Goal: Task Accomplishment & Management: Manage account settings

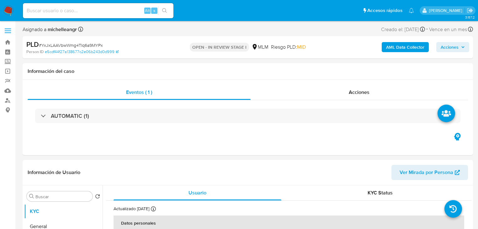
select select "10"
click at [81, 14] on input at bounding box center [98, 11] width 151 height 8
paste input "YxJxLAAVbwWmg4TIq6a9MYPx"
type input "YxJxLAAVbwWmg4TIq6a9MYPx"
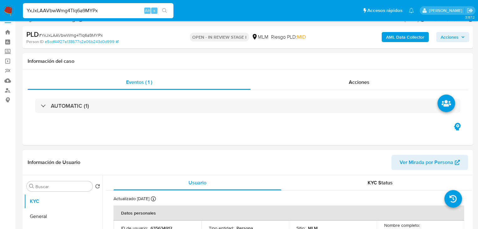
scroll to position [75, 0]
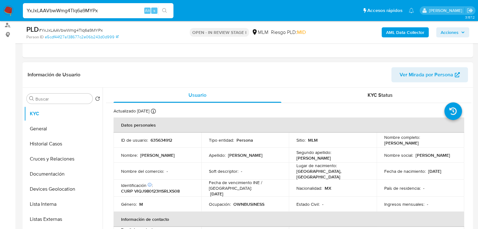
click at [161, 142] on p "635634912" at bounding box center [162, 140] width 22 height 6
copy p "635634912"
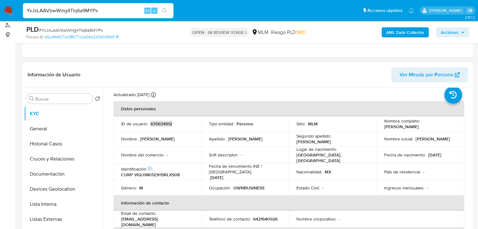
scroll to position [25, 0]
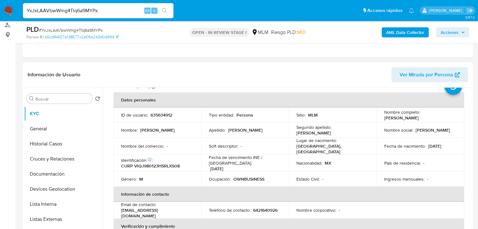
click at [215, 127] on p "Apellido :" at bounding box center [217, 130] width 17 height 6
drag, startPoint x: 450, startPoint y: 133, endPoint x: 367, endPoint y: 78, distance: 99.5
click at [449, 132] on td "Nombre social : Jesus Andres" at bounding box center [421, 129] width 88 height 15
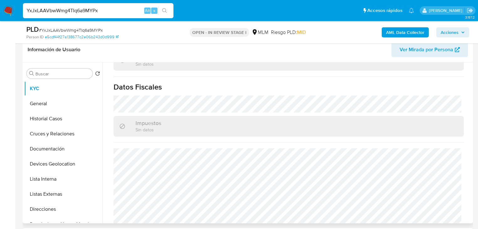
scroll to position [390, 0]
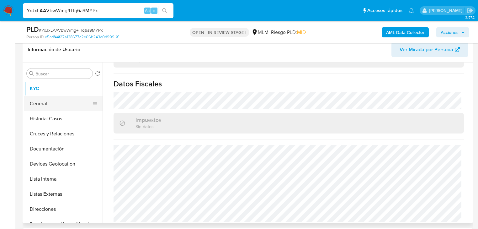
click at [54, 104] on button "General" at bounding box center [60, 103] width 73 height 15
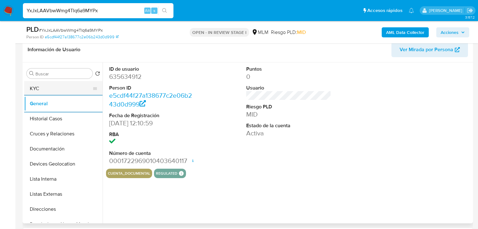
drag, startPoint x: 50, startPoint y: 89, endPoint x: 84, endPoint y: 89, distance: 34.5
click at [50, 89] on button "KYC" at bounding box center [60, 88] width 73 height 15
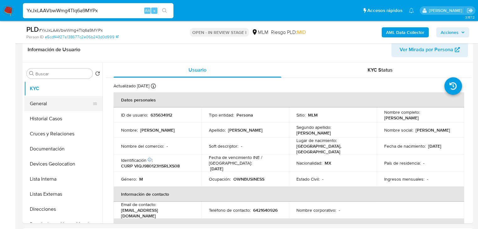
click at [54, 101] on button "General" at bounding box center [60, 103] width 73 height 15
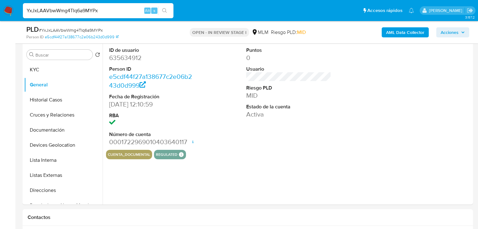
scroll to position [151, 0]
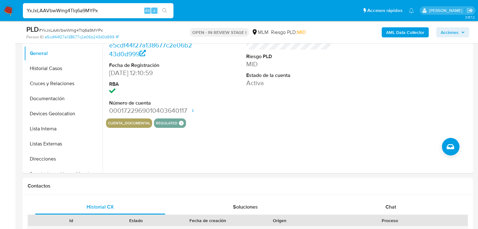
drag, startPoint x: 63, startPoint y: 66, endPoint x: 142, endPoint y: 104, distance: 87.5
click at [65, 66] on button "Historial Casos" at bounding box center [63, 68] width 78 height 15
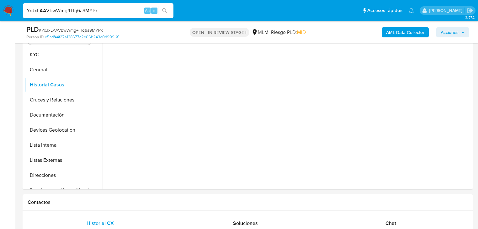
scroll to position [125, 0]
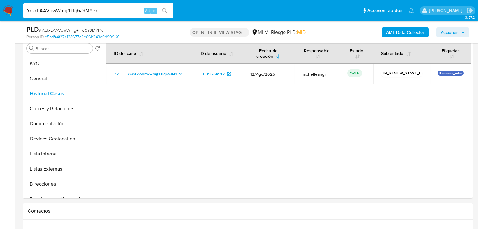
drag, startPoint x: 52, startPoint y: 109, endPoint x: 110, endPoint y: 108, distance: 57.7
click at [51, 108] on button "Cruces y Relaciones" at bounding box center [63, 108] width 78 height 15
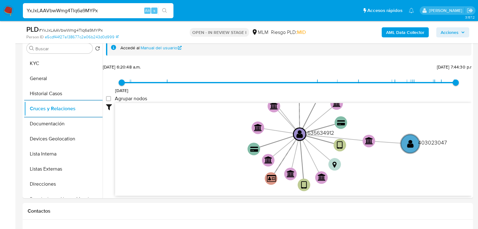
click at [24, 101] on button "Cruces y Relaciones" at bounding box center [63, 108] width 78 height 15
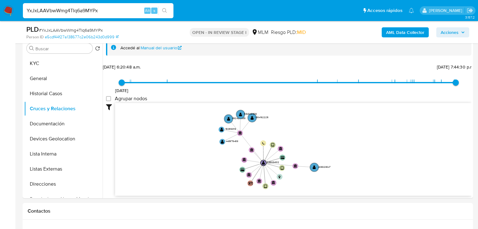
drag, startPoint x: 197, startPoint y: 144, endPoint x: 212, endPoint y: 167, distance: 26.9
click at [212, 167] on icon "device-614ff6e908813b0018175ff5  user-635634912  635634912 device-6601e2eb83a…" at bounding box center [293, 148] width 356 height 91
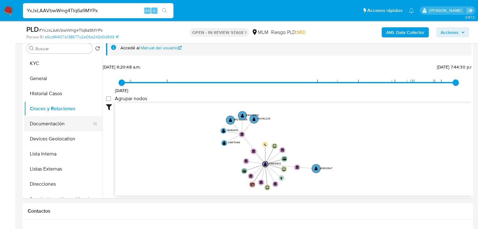
click at [68, 126] on button "Documentación" at bounding box center [60, 123] width 73 height 15
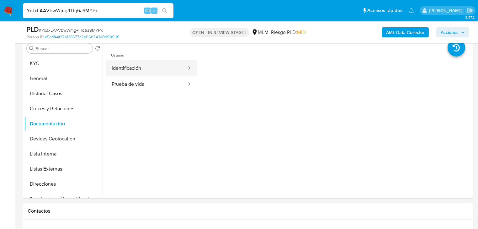
click at [162, 74] on button "Identificación" at bounding box center [146, 68] width 81 height 16
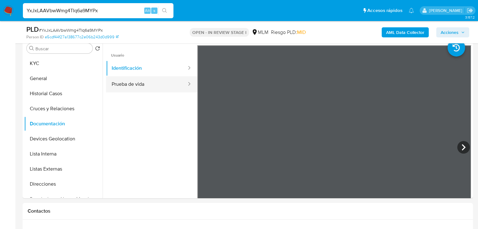
click at [139, 85] on button "Prueba de vida" at bounding box center [146, 84] width 81 height 16
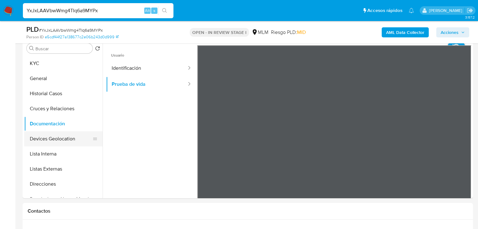
click at [47, 142] on button "Devices Geolocation" at bounding box center [60, 138] width 73 height 15
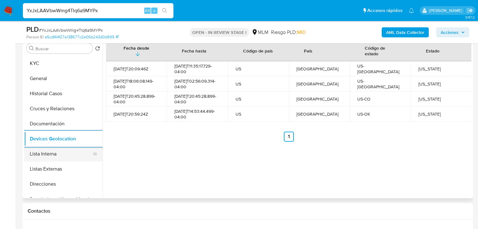
click at [62, 156] on button "Lista Interna" at bounding box center [60, 153] width 73 height 15
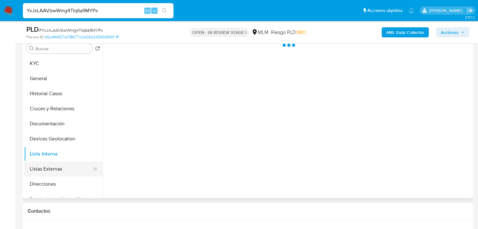
drag, startPoint x: 58, startPoint y: 168, endPoint x: 64, endPoint y: 166, distance: 6.5
click at [58, 168] on button "Listas Externas" at bounding box center [60, 168] width 73 height 15
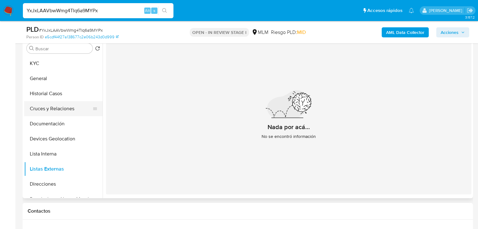
click at [55, 108] on button "Cruces y Relaciones" at bounding box center [60, 108] width 73 height 15
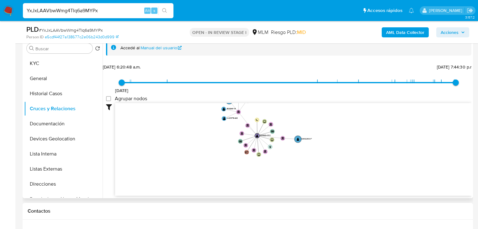
drag, startPoint x: 229, startPoint y: 154, endPoint x: 230, endPoint y: 178, distance: 24.2
click at [230, 178] on icon "device-614ff6e908813b0018175ff5  user-635634912  635634912 device-6601e2eb83a…" at bounding box center [293, 148] width 356 height 91
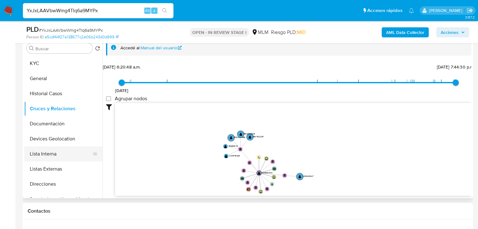
click at [61, 148] on button "Lista Interna" at bounding box center [60, 153] width 73 height 15
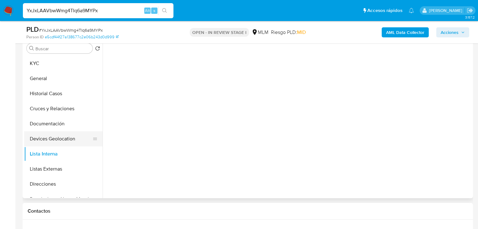
click at [66, 143] on button "Devices Geolocation" at bounding box center [60, 138] width 73 height 15
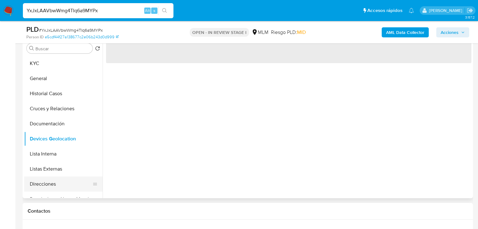
click at [51, 174] on button "Listas Externas" at bounding box center [63, 168] width 78 height 15
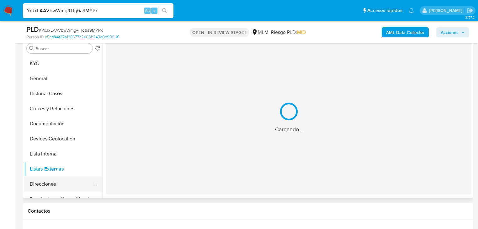
click at [47, 186] on button "Direcciones" at bounding box center [60, 183] width 73 height 15
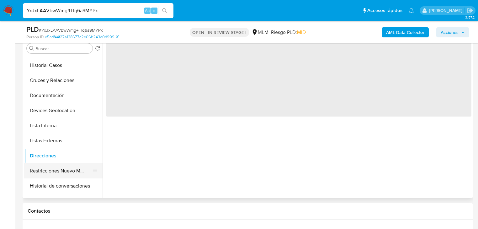
scroll to position [50, 0]
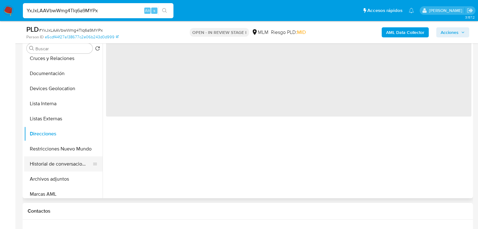
click at [52, 150] on button "Restricciones Nuevo Mundo" at bounding box center [63, 148] width 78 height 15
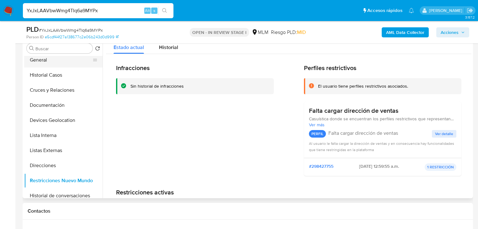
scroll to position [0, 0]
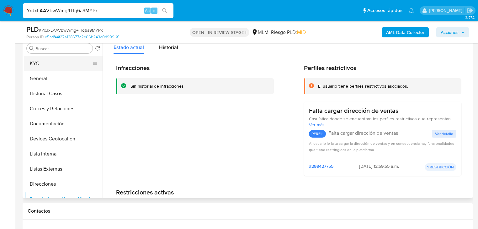
click at [30, 62] on button "KYC" at bounding box center [60, 63] width 73 height 15
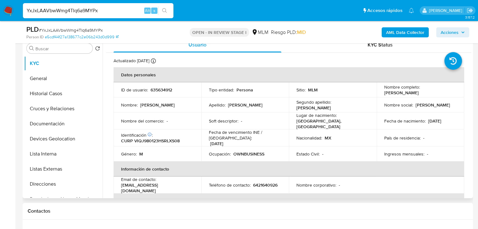
click at [194, 126] on td "Nombre del comercio : -" at bounding box center [158, 120] width 88 height 17
drag, startPoint x: 126, startPoint y: 186, endPoint x: 194, endPoint y: 0, distance: 197.7
click at [122, 185] on div "Email de contacto : andresxd2398@gmail.com" at bounding box center [157, 184] width 73 height 17
copy p "[EMAIL_ADDRESS][DOMAIN_NAME]"
click at [267, 182] on p "6421640926" at bounding box center [265, 185] width 24 height 6
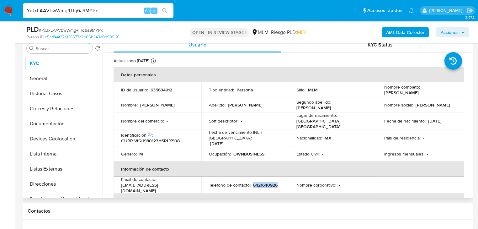
click at [267, 182] on p "6421640926" at bounding box center [265, 185] width 24 height 6
copy p "6421640926"
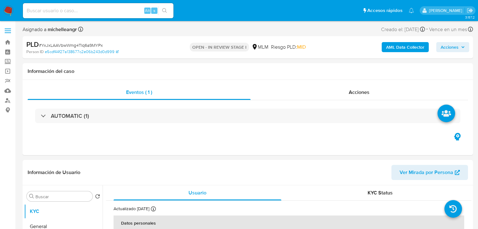
select select "10"
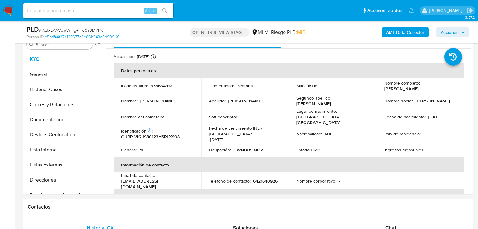
scroll to position [152, 0]
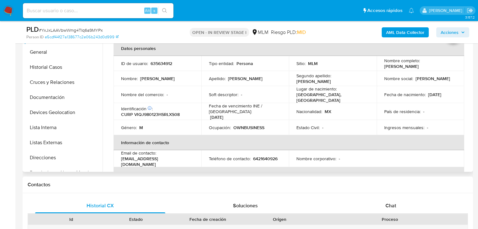
drag, startPoint x: 154, startPoint y: 129, endPoint x: 109, endPoint y: 102, distance: 52.5
click at [153, 128] on td "Género : M" at bounding box center [158, 127] width 88 height 15
click at [51, 63] on button "Historial Casos" at bounding box center [60, 67] width 73 height 15
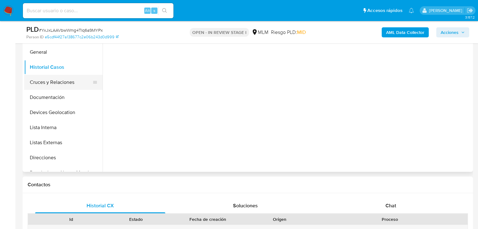
drag, startPoint x: 58, startPoint y: 93, endPoint x: 63, endPoint y: 77, distance: 17.3
click at [58, 93] on button "Documentación" at bounding box center [63, 97] width 78 height 15
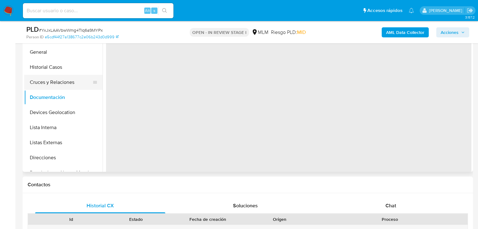
click at [62, 77] on button "Cruces y Relaciones" at bounding box center [60, 82] width 73 height 15
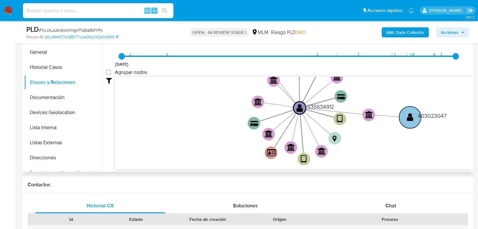
click at [402, 114] on circle at bounding box center [410, 117] width 22 height 22
click at [409, 114] on text "" at bounding box center [410, 117] width 7 height 9
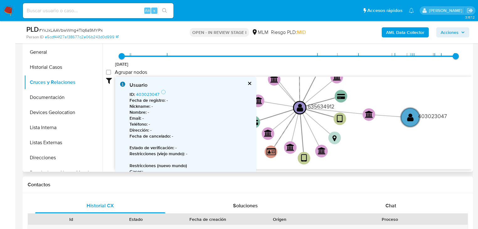
click at [248, 82] on button "cerrar" at bounding box center [249, 83] width 4 height 4
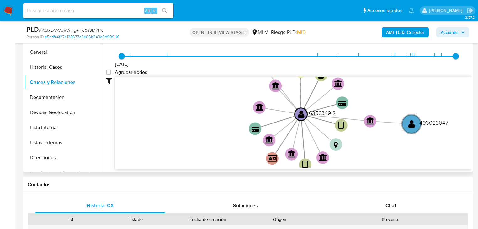
drag, startPoint x: 211, startPoint y: 123, endPoint x: 211, endPoint y: 126, distance: 3.2
click at [211, 126] on icon "device-614ff6e908813b0018175ff5  user-635634912  635634912 device-6601e2eb83a…" at bounding box center [293, 122] width 356 height 91
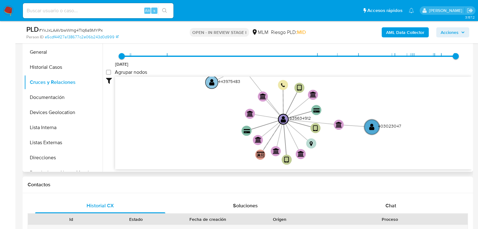
click at [210, 82] on text "" at bounding box center [211, 81] width 5 height 7
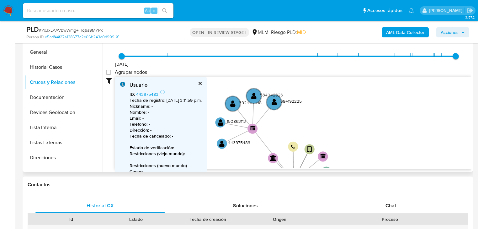
drag, startPoint x: 226, startPoint y: 109, endPoint x: 259, endPoint y: 159, distance: 60.4
click at [259, 159] on icon "device-614ff6e908813b0018175ff5  user-635634912  635634912 device-6601e2eb83a…" at bounding box center [293, 122] width 356 height 91
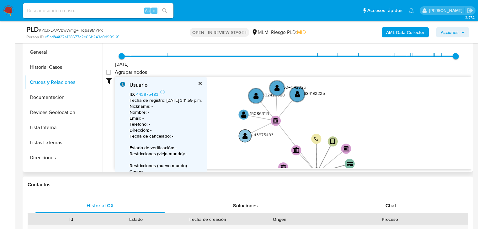
click at [242, 134] on circle at bounding box center [245, 135] width 13 height 13
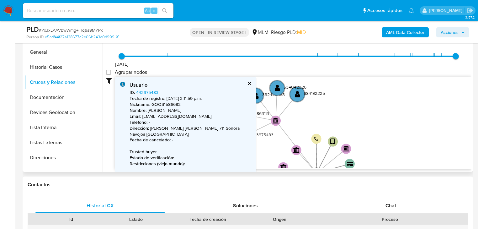
click at [243, 113] on text "" at bounding box center [243, 113] width 5 height 7
click at [241, 113] on text "" at bounding box center [243, 113] width 5 height 7
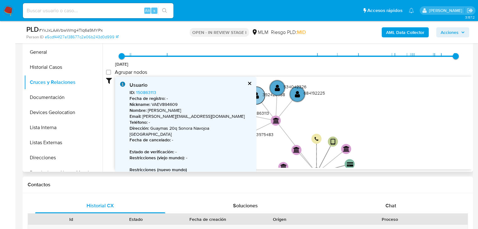
click at [254, 95] on text "" at bounding box center [256, 95] width 5 height 7
click at [256, 95] on div "Usuario ID : 392428988 Fecha de registro : - Nickname : VAEV894609 Nombre : Eve…" at bounding box center [185, 157] width 141 height 160
click at [271, 88] on circle at bounding box center [277, 88] width 18 height 18
click at [278, 87] on text "" at bounding box center [277, 87] width 5 height 7
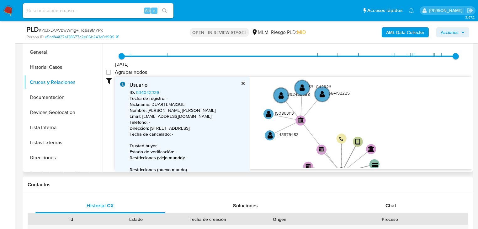
drag, startPoint x: 275, startPoint y: 107, endPoint x: 307, endPoint y: 106, distance: 32.6
click at [308, 107] on icon "device-614ff6e908813b0018175ff5  user-635634912  635634912 device-6601e2eb83a…" at bounding box center [293, 122] width 356 height 91
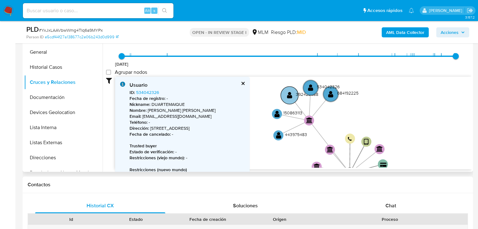
click at [286, 93] on circle at bounding box center [290, 95] width 18 height 18
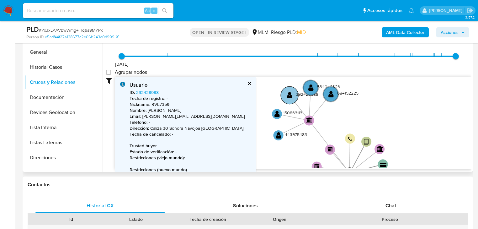
click at [288, 93] on text "" at bounding box center [289, 94] width 5 height 7
click at [330, 93] on text "" at bounding box center [330, 93] width 5 height 7
click at [331, 93] on text "" at bounding box center [330, 93] width 5 height 7
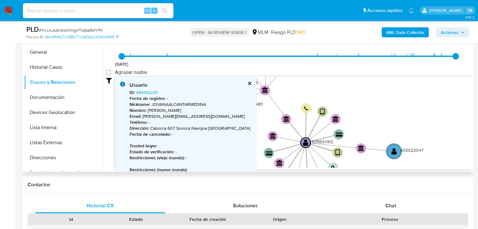
drag, startPoint x: 391, startPoint y: 106, endPoint x: 364, endPoint y: 102, distance: 27.0
click at [331, 66] on div "20/8/2021 20/8/2021, 6:20:48 a.m. 27/8/2025, 7:44:30 p.m. Agrupar nodos Filtros…" at bounding box center [288, 102] width 365 height 133
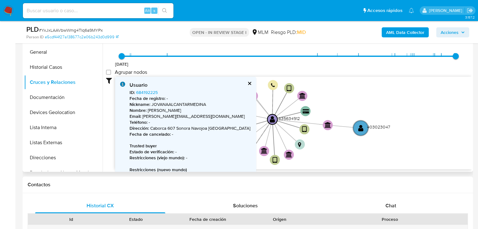
click at [356, 93] on icon "device-614ff6e908813b0018175ff5  user-635634912  635634912 device-6601e2eb83a…" at bounding box center [293, 122] width 356 height 91
click at [356, 128] on circle at bounding box center [360, 128] width 18 height 18
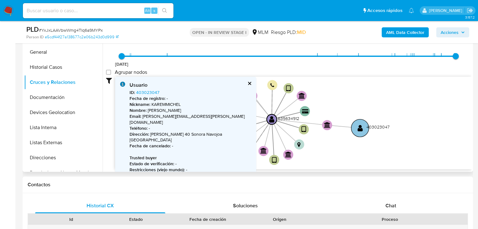
click at [360, 128] on text "" at bounding box center [360, 127] width 5 height 7
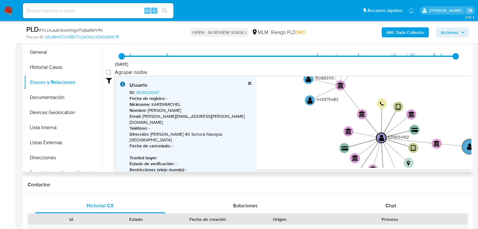
drag, startPoint x: 339, startPoint y: 103, endPoint x: 455, endPoint y: 142, distance: 122.7
click at [455, 142] on icon "device-614ff6e908813b0018175ff5  user-635634912  635634912 device-6601e2eb83a…" at bounding box center [293, 122] width 356 height 91
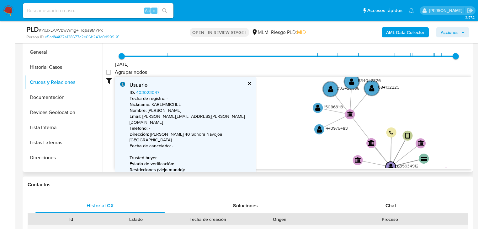
drag, startPoint x: 333, startPoint y: 141, endPoint x: 336, endPoint y: 148, distance: 7.6
click at [336, 148] on icon "device-614ff6e908813b0018175ff5  user-635634912  635634912 device-6601e2eb83a…" at bounding box center [293, 122] width 356 height 91
click at [312, 125] on icon "device-614ff6e908813b0018175ff5  user-635634912  635634912 device-6601e2eb83a…" at bounding box center [293, 122] width 356 height 91
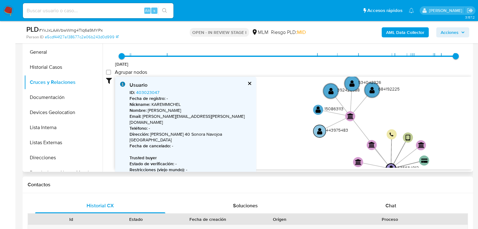
click at [319, 130] on text "" at bounding box center [319, 130] width 5 height 7
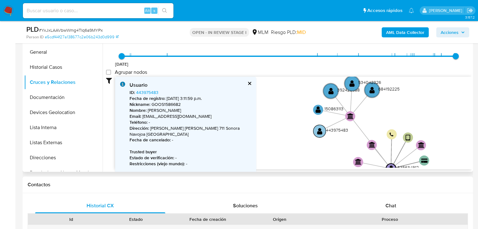
click at [319, 133] on text "" at bounding box center [319, 130] width 5 height 7
click at [315, 107] on circle at bounding box center [318, 109] width 13 height 13
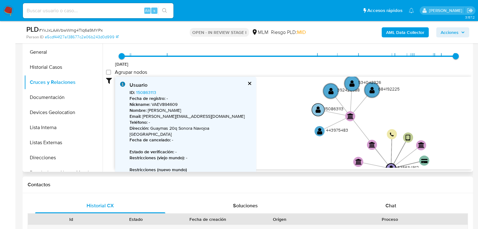
click at [317, 108] on text "" at bounding box center [317, 109] width 5 height 7
click at [329, 87] on text "" at bounding box center [330, 90] width 5 height 7
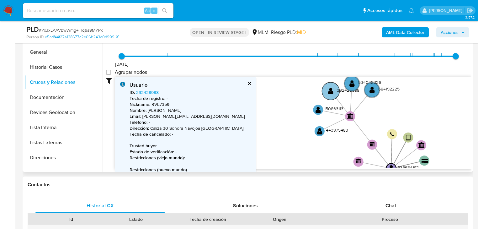
click at [329, 87] on text "" at bounding box center [330, 90] width 5 height 7
type input "1608275750000"
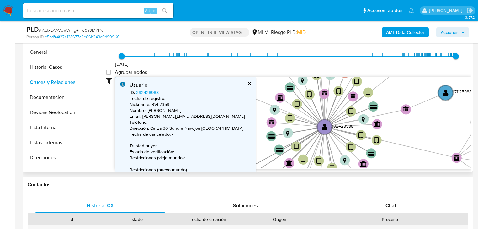
drag, startPoint x: 310, startPoint y: 113, endPoint x: 321, endPoint y: 106, distance: 13.5
click at [321, 106] on icon "device-614ff6e908813b0018175ff5  user-635634912  635634912 device-6601e2eb83a…" at bounding box center [293, 122] width 356 height 91
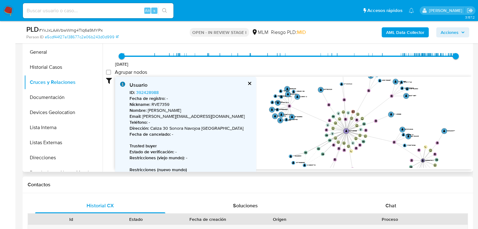
click at [250, 83] on button "cerrar" at bounding box center [249, 83] width 4 height 4
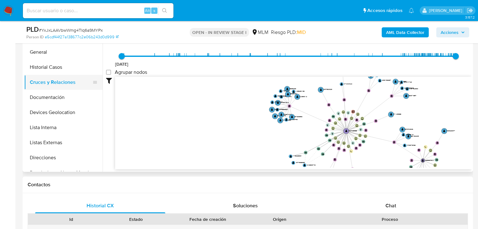
drag, startPoint x: 56, startPoint y: 100, endPoint x: 60, endPoint y: 87, distance: 13.7
click at [56, 100] on button "Documentación" at bounding box center [63, 97] width 78 height 15
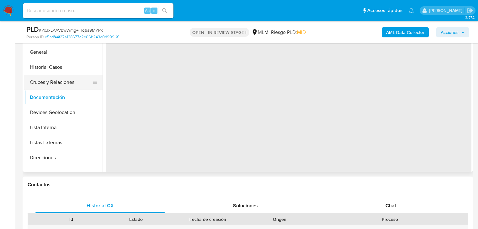
click at [60, 86] on button "Cruces y Relaciones" at bounding box center [60, 82] width 73 height 15
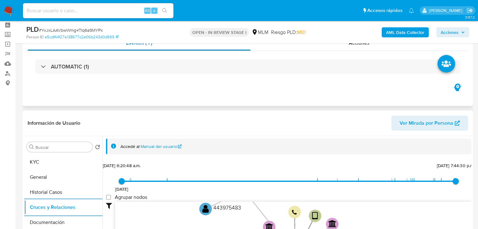
scroll to position [26, 0]
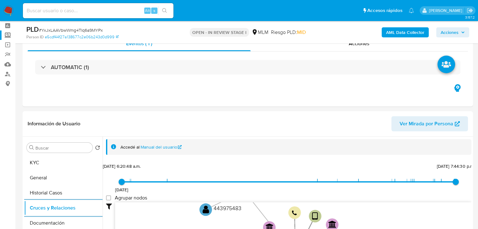
click at [9, 35] on label "Screening" at bounding box center [37, 35] width 75 height 10
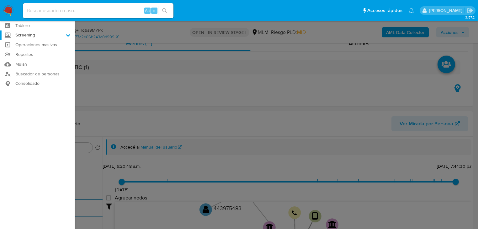
click at [0, 0] on input "Screening" at bounding box center [0, 0] width 0 height 0
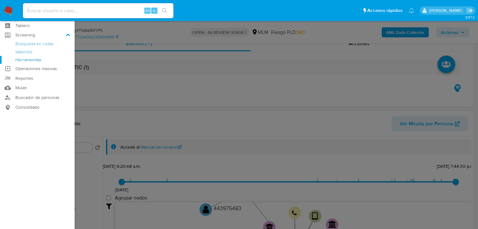
click at [29, 61] on link "Herramientas" at bounding box center [37, 60] width 75 height 8
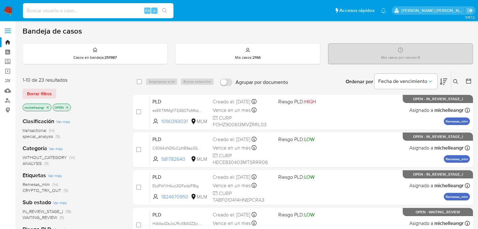
click at [47, 13] on input at bounding box center [98, 11] width 151 height 8
paste input "403023047"
type input "403023047"
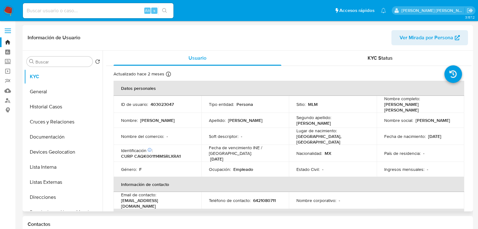
select select "10"
drag, startPoint x: 68, startPoint y: 122, endPoint x: 133, endPoint y: 125, distance: 64.7
click at [69, 121] on button "Cruces y Relaciones" at bounding box center [63, 121] width 78 height 15
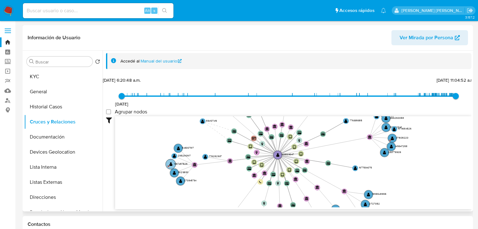
click at [168, 161] on circle at bounding box center [171, 164] width 10 height 10
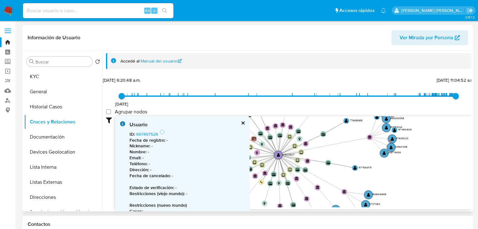
click at [241, 123] on button "cerrar" at bounding box center [243, 123] width 4 height 4
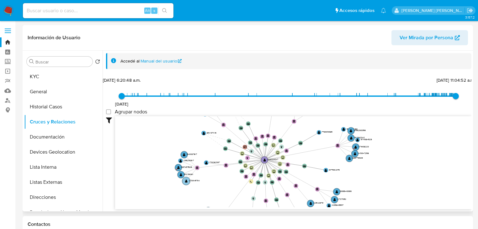
click at [185, 181] on text "" at bounding box center [186, 180] width 3 height 3
click at [184, 181] on circle at bounding box center [186, 181] width 8 height 8
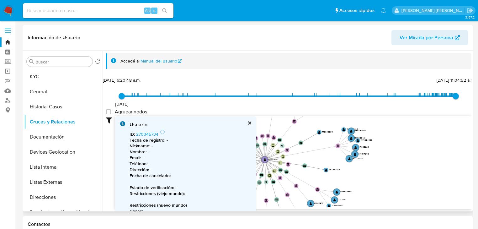
click at [248, 121] on button "cerrar" at bounding box center [249, 123] width 4 height 4
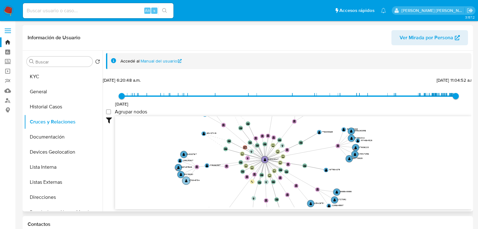
click at [187, 178] on circle at bounding box center [186, 180] width 8 height 8
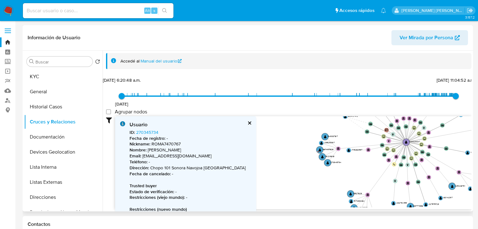
drag, startPoint x: 263, startPoint y: 182, endPoint x: 404, endPoint y: 165, distance: 142.5
click at [404, 165] on icon "device-6201311f08813b001721e215  user-403023047  403023047 device-6838ba1c316…" at bounding box center [293, 161] width 356 height 91
click at [321, 157] on text "" at bounding box center [322, 156] width 3 height 3
click at [321, 156] on text "" at bounding box center [322, 155] width 3 height 3
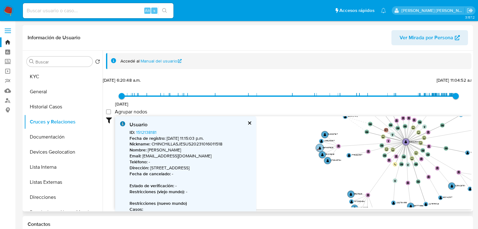
click at [318, 147] on circle at bounding box center [320, 148] width 8 height 8
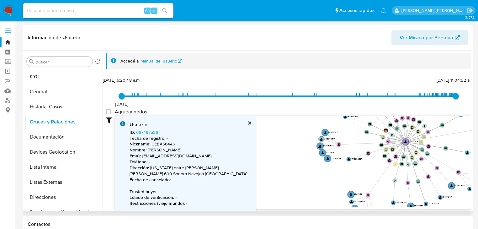
click at [321, 138] on text "" at bounding box center [321, 138] width 3 height 3
click at [321, 138] on text "" at bounding box center [321, 137] width 3 height 3
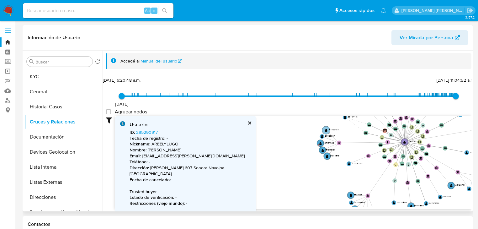
click at [325, 128] on circle at bounding box center [326, 130] width 8 height 8
click at [325, 129] on text "" at bounding box center [326, 129] width 3 height 3
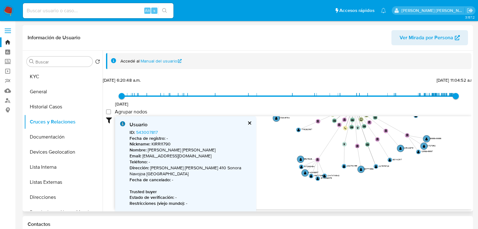
drag, startPoint x: 301, startPoint y: 173, endPoint x: 246, endPoint y: 135, distance: 66.5
click at [246, 135] on div "Usuario ID : 543007817 Fecha de registro : - Nickname : KIRRI1790 Nombre : Ivan…" at bounding box center [293, 162] width 356 height 93
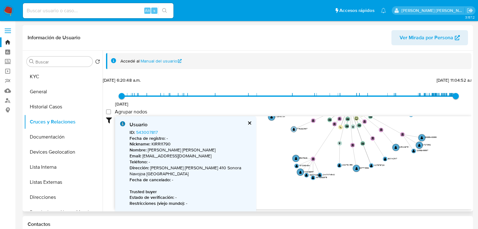
click at [292, 130] on circle at bounding box center [294, 129] width 6 height 6
click at [293, 129] on text "" at bounding box center [294, 129] width 3 height 3
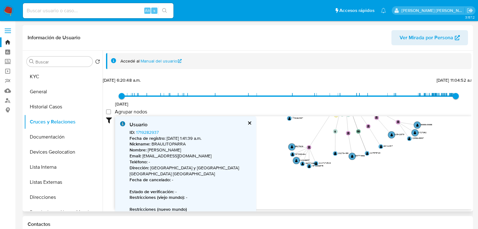
drag, startPoint x: 277, startPoint y: 148, endPoint x: 268, endPoint y: 132, distance: 17.7
click at [268, 132] on icon "device-6201311f08813b001721e215  user-403023047  403023047 device-6838ba1c316…" at bounding box center [293, 161] width 356 height 91
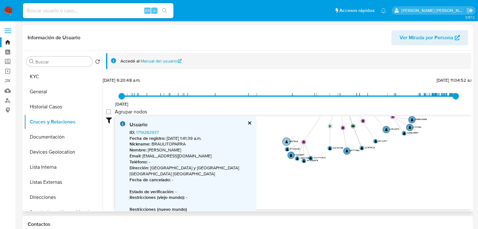
click at [284, 141] on circle at bounding box center [287, 141] width 8 height 8
click at [287, 141] on text "" at bounding box center [286, 141] width 3 height 3
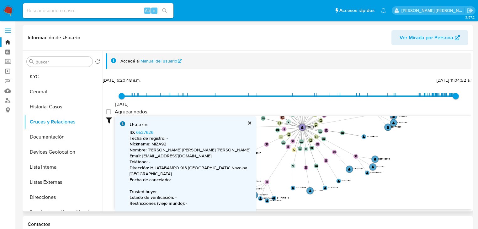
drag, startPoint x: 340, startPoint y: 164, endPoint x: 308, endPoint y: 201, distance: 48.9
click at [308, 201] on icon "device-6201311f08813b001721e215  user-403023047  403023047 device-6838ba1c316…" at bounding box center [293, 161] width 356 height 91
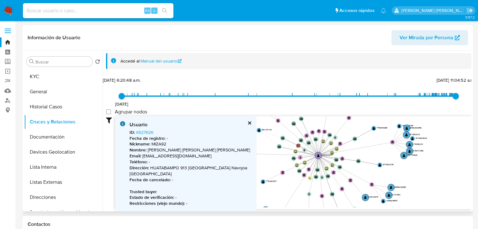
drag, startPoint x: 368, startPoint y: 156, endPoint x: 382, endPoint y: 179, distance: 27.0
click at [382, 179] on icon "device-6201311f08813b001721e215  user-403023047  403023047 device-6838ba1c316…" at bounding box center [293, 161] width 356 height 91
drag, startPoint x: 365, startPoint y: 154, endPoint x: 372, endPoint y: 183, distance: 29.6
click at [372, 183] on icon "device-6201311f08813b001721e215  user-403023047  403023047 device-6838ba1c316…" at bounding box center [293, 161] width 356 height 91
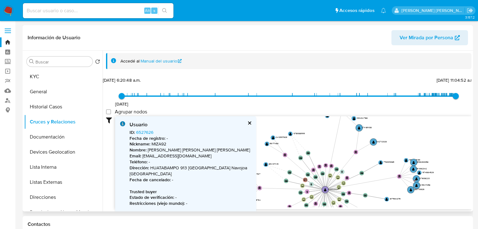
drag, startPoint x: 334, startPoint y: 150, endPoint x: 336, endPoint y: 177, distance: 27.3
click at [336, 177] on icon "device-6201311f08813b001721e215  user-403023047  403023047 device-6838ba1c316…" at bounding box center [293, 161] width 356 height 91
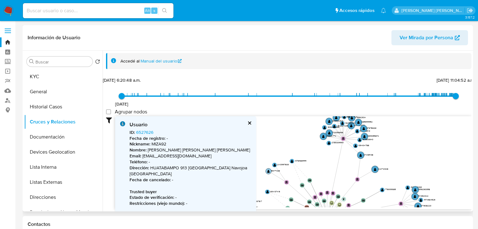
click at [267, 171] on text "" at bounding box center [268, 170] width 3 height 3
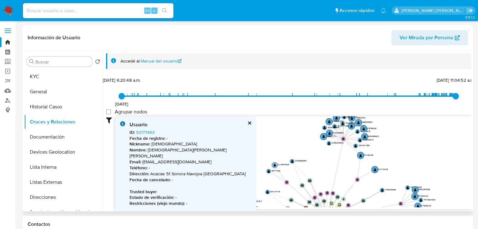
click at [275, 163] on text "" at bounding box center [274, 164] width 3 height 3
click at [43, 82] on button "KYC" at bounding box center [60, 76] width 73 height 15
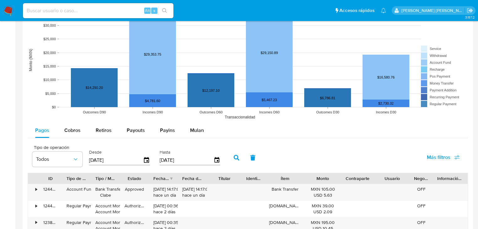
scroll to position [477, 0]
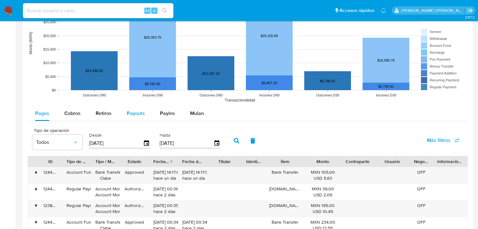
drag, startPoint x: 110, startPoint y: 118, endPoint x: 138, endPoint y: 112, distance: 28.6
click at [113, 115] on button "Retiros" at bounding box center [103, 113] width 31 height 15
select select "10"
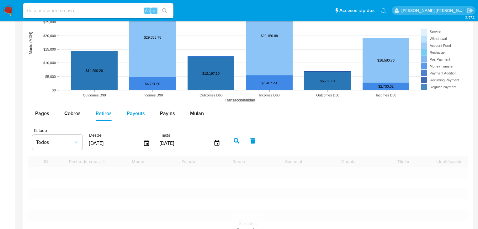
click at [138, 112] on span "Payouts" at bounding box center [136, 112] width 18 height 7
select select "10"
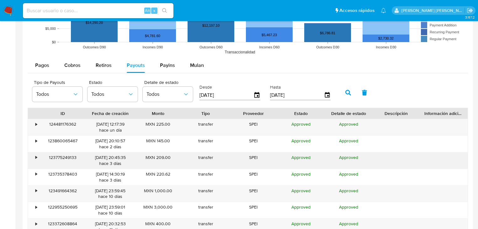
scroll to position [552, 0]
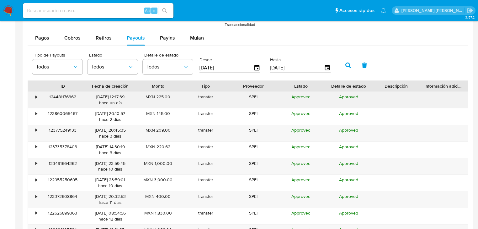
click at [36, 94] on div "•" at bounding box center [36, 97] width 2 height 6
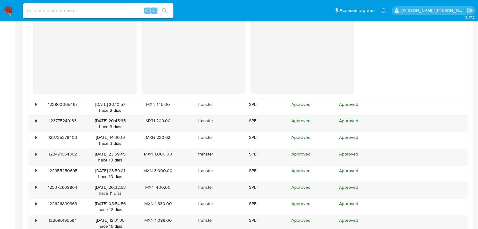
scroll to position [702, 0]
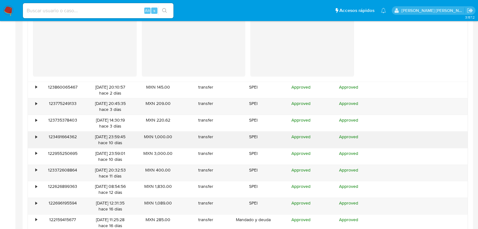
click at [34, 135] on div "•" at bounding box center [33, 139] width 11 height 16
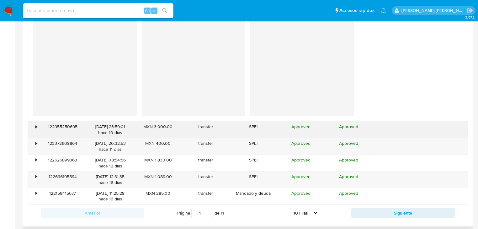
click at [35, 127] on div "•" at bounding box center [33, 129] width 11 height 16
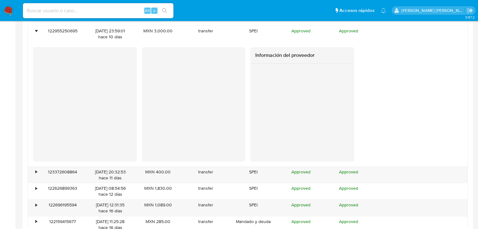
scroll to position [1004, 0]
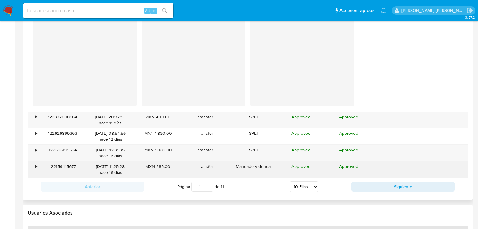
click at [32, 168] on div "•" at bounding box center [33, 169] width 11 height 16
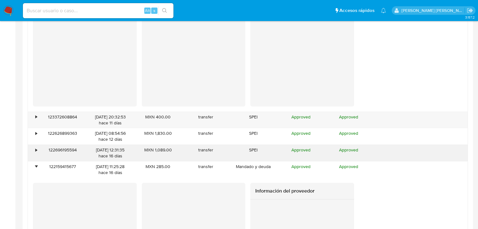
scroll to position [1054, 0]
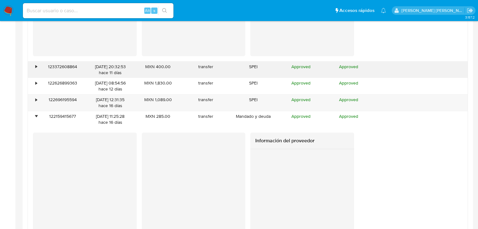
click at [34, 66] on div "•" at bounding box center [33, 69] width 11 height 16
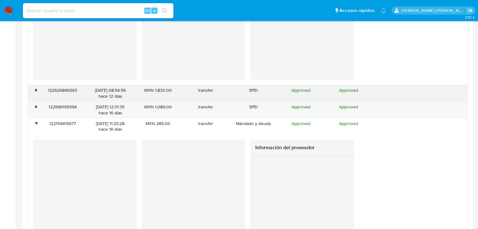
scroll to position [1179, 0]
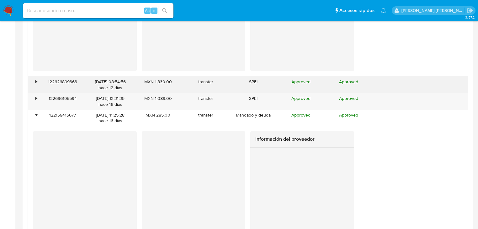
click at [35, 82] on div "•" at bounding box center [33, 85] width 11 height 16
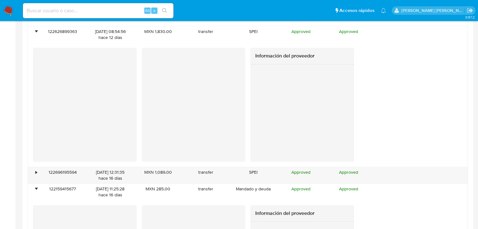
scroll to position [1279, 0]
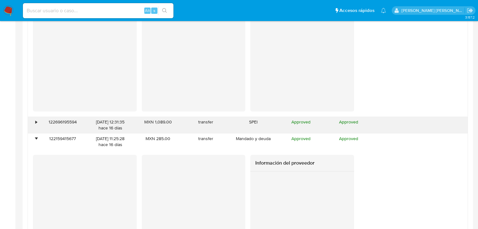
click at [35, 122] on div "•" at bounding box center [33, 125] width 11 height 16
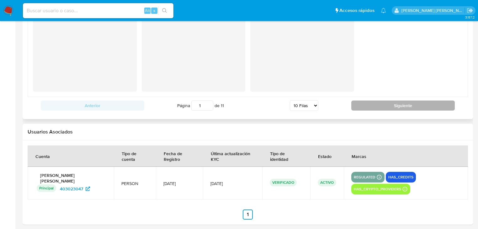
click at [384, 105] on button "Siguiente" at bounding box center [402, 105] width 103 height 10
type input "2"
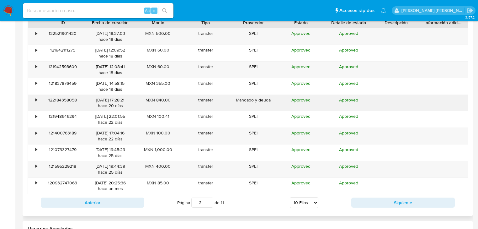
scroll to position [565, 0]
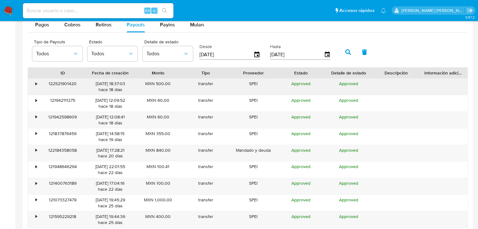
click at [36, 81] on div "•" at bounding box center [36, 84] width 2 height 6
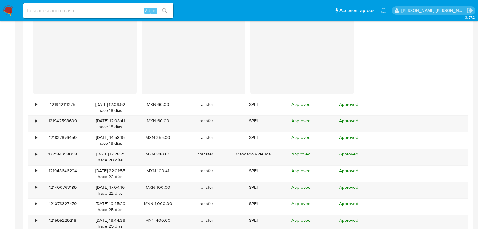
scroll to position [691, 0]
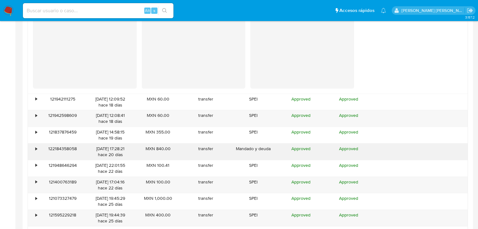
click at [36, 149] on div "•" at bounding box center [36, 149] width 2 height 6
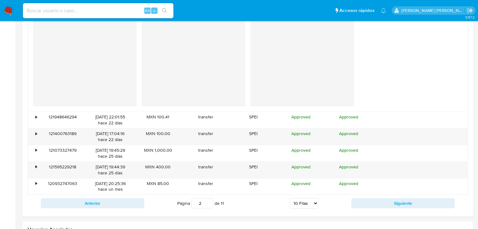
scroll to position [841, 0]
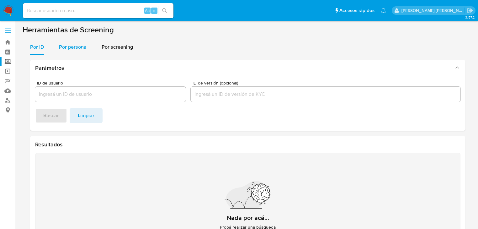
click at [82, 46] on span "Por persona" at bounding box center [73, 46] width 28 height 7
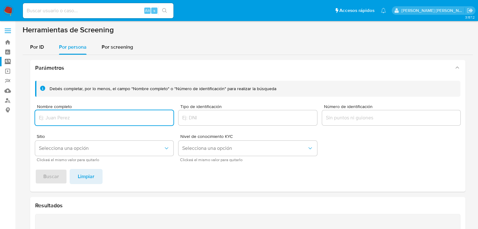
click at [58, 117] on input "Nombre completo" at bounding box center [104, 118] width 138 height 8
type input "ANDRES MARTIN VILLALOBOS MOLINA"
click at [40, 176] on button "Buscar" at bounding box center [51, 176] width 32 height 15
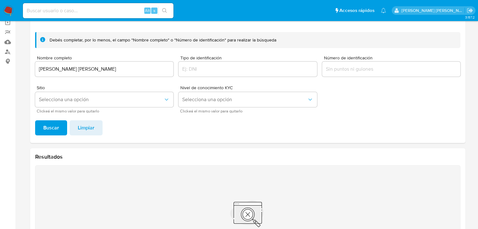
scroll to position [33, 0]
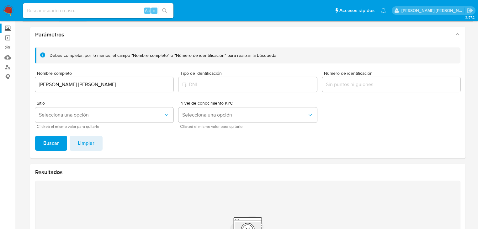
click at [56, 7] on input at bounding box center [98, 11] width 151 height 8
paste input "YxJxLAAVbwWmg4TIq6a9MYPx"
type input "YxJxLAAVbwWmg4TIq6a9MYPx"
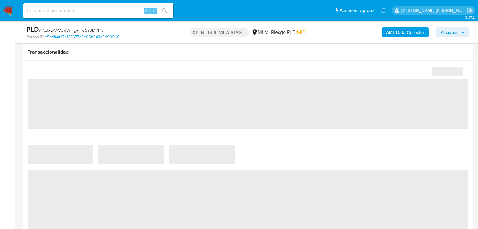
scroll to position [300, 0]
select select "10"
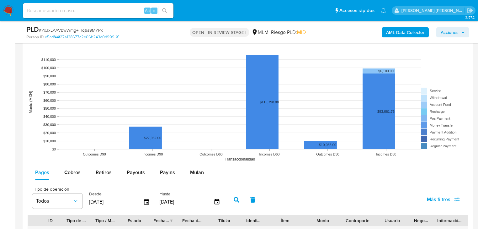
scroll to position [702, 0]
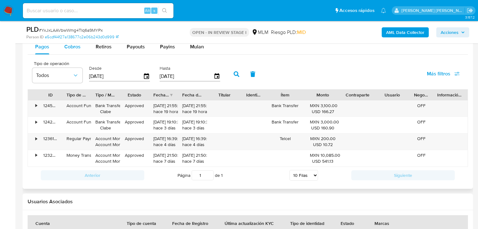
click at [74, 47] on span "Cobros" at bounding box center [72, 46] width 16 height 7
select select "10"
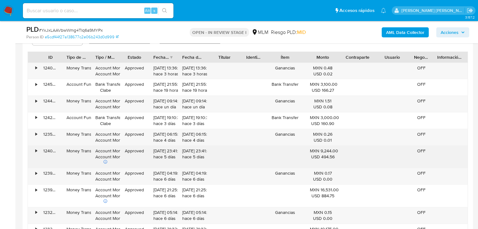
scroll to position [753, 0]
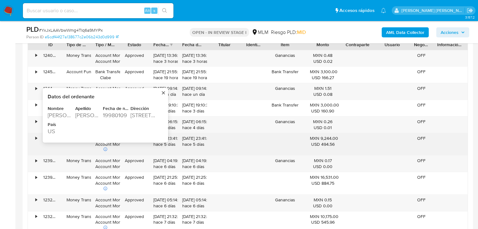
click at [133, 113] on div "8530 N 22ND AVE" at bounding box center [143, 115] width 26 height 8
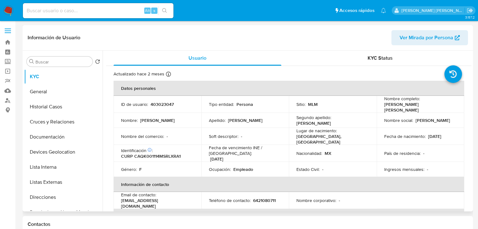
select select "10"
click at [44, 3] on div "Alt s" at bounding box center [98, 10] width 151 height 15
click at [40, 11] on input at bounding box center [98, 11] width 151 height 8
paste input "YxJxLAAVbwWmg4TIq6a9MYPx"
type input "YxJxLAAVbwWmg4TIq6a9MYPx"
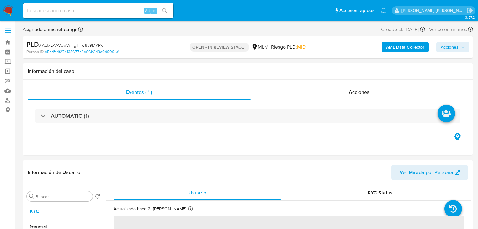
select select "10"
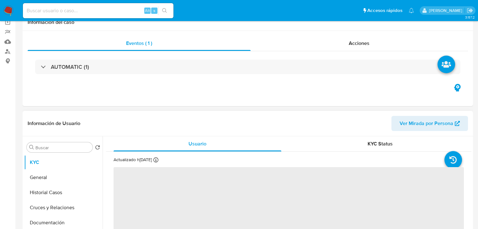
scroll to position [75, 0]
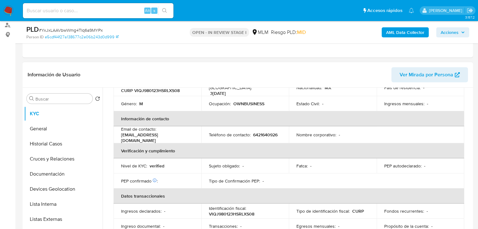
select select "10"
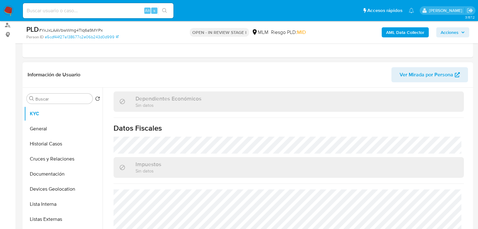
scroll to position [390, 0]
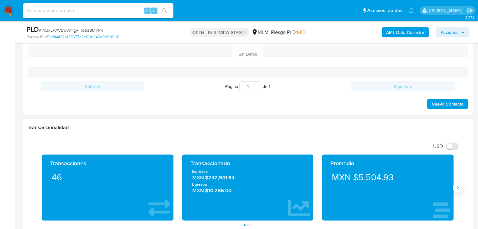
click at [457, 187] on icon "Siguiente" at bounding box center [457, 187] width 5 height 5
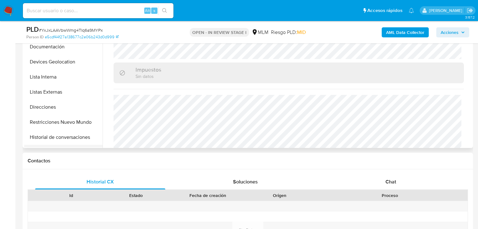
scroll to position [75, 0]
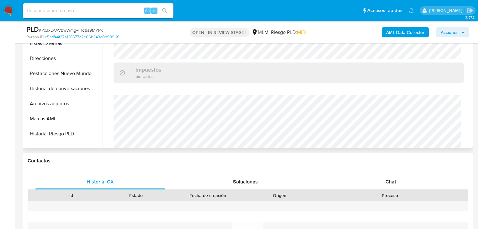
click at [70, 103] on button "Archivos adjuntos" at bounding box center [63, 103] width 78 height 15
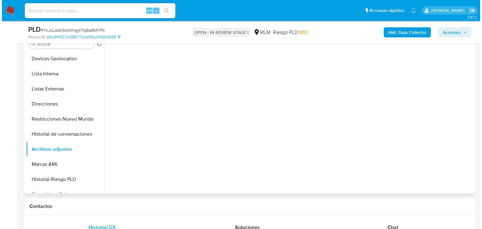
scroll to position [100, 0]
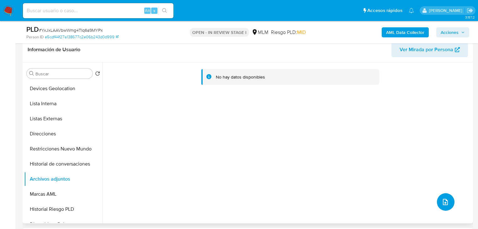
click at [438, 202] on button "upload-file" at bounding box center [446, 202] width 18 height 18
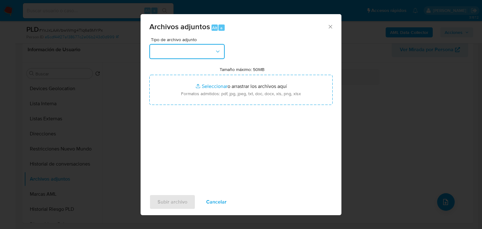
click at [168, 53] on button "button" at bounding box center [186, 51] width 75 height 15
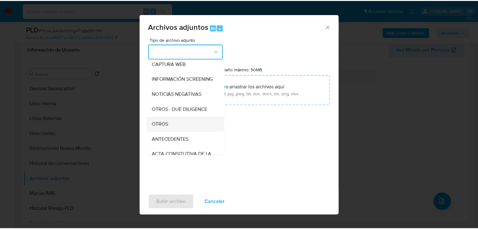
scroll to position [50, 0]
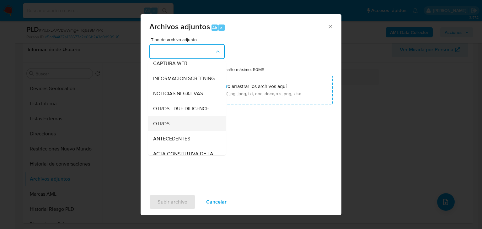
click at [165, 127] on span "OTROS" at bounding box center [161, 123] width 16 height 6
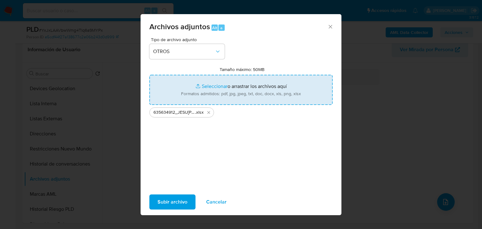
type input "C:\fakepath\635634912_JESU[PERSON_NAME] QUINONEZ_AGO25.pdf"
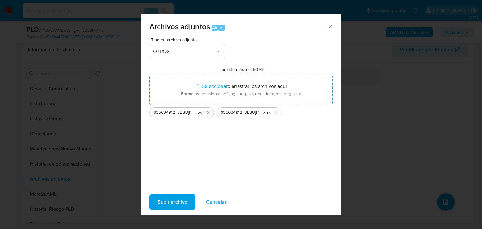
click at [173, 200] on span "Subir archivo" at bounding box center [172, 202] width 30 height 14
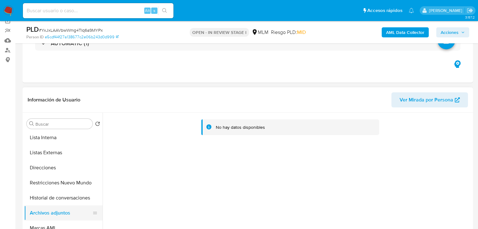
scroll to position [100, 0]
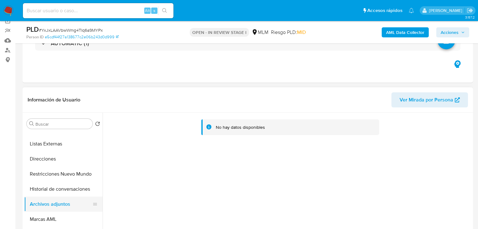
click at [66, 202] on button "Archivos adjuntos" at bounding box center [60, 203] width 73 height 15
click at [66, 213] on button "Marcas AML" at bounding box center [63, 218] width 78 height 15
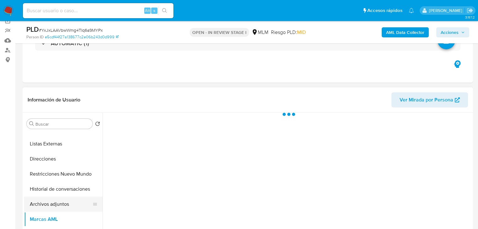
click at [66, 202] on button "Archivos adjuntos" at bounding box center [60, 203] width 73 height 15
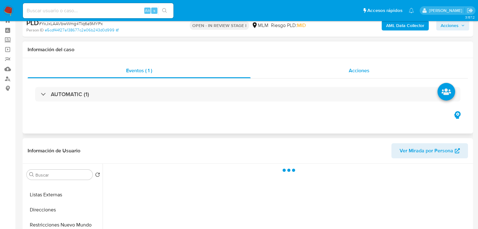
scroll to position [0, 0]
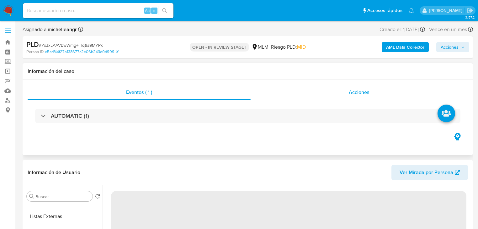
click at [360, 87] on div "Acciones" at bounding box center [360, 92] width 218 height 15
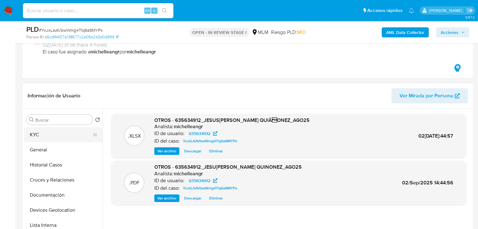
click at [53, 135] on button "KYC" at bounding box center [60, 134] width 73 height 15
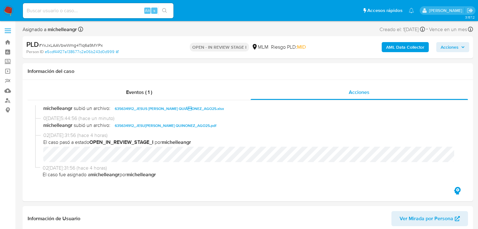
click at [452, 51] on span "Acciones" at bounding box center [450, 47] width 18 height 10
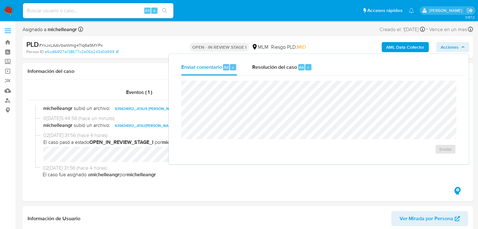
drag, startPoint x: 272, startPoint y: 64, endPoint x: 272, endPoint y: 77, distance: 13.5
click at [273, 64] on span "Resolución del caso" at bounding box center [274, 66] width 45 height 7
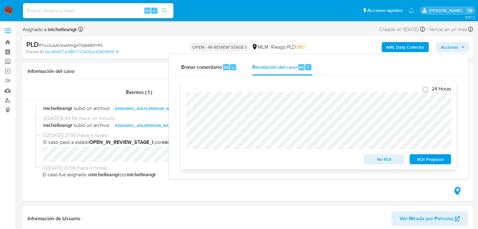
click at [385, 160] on span "No ROI" at bounding box center [384, 159] width 33 height 9
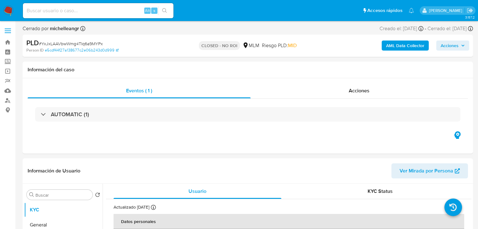
select select "10"
